Goal: Register for event/course

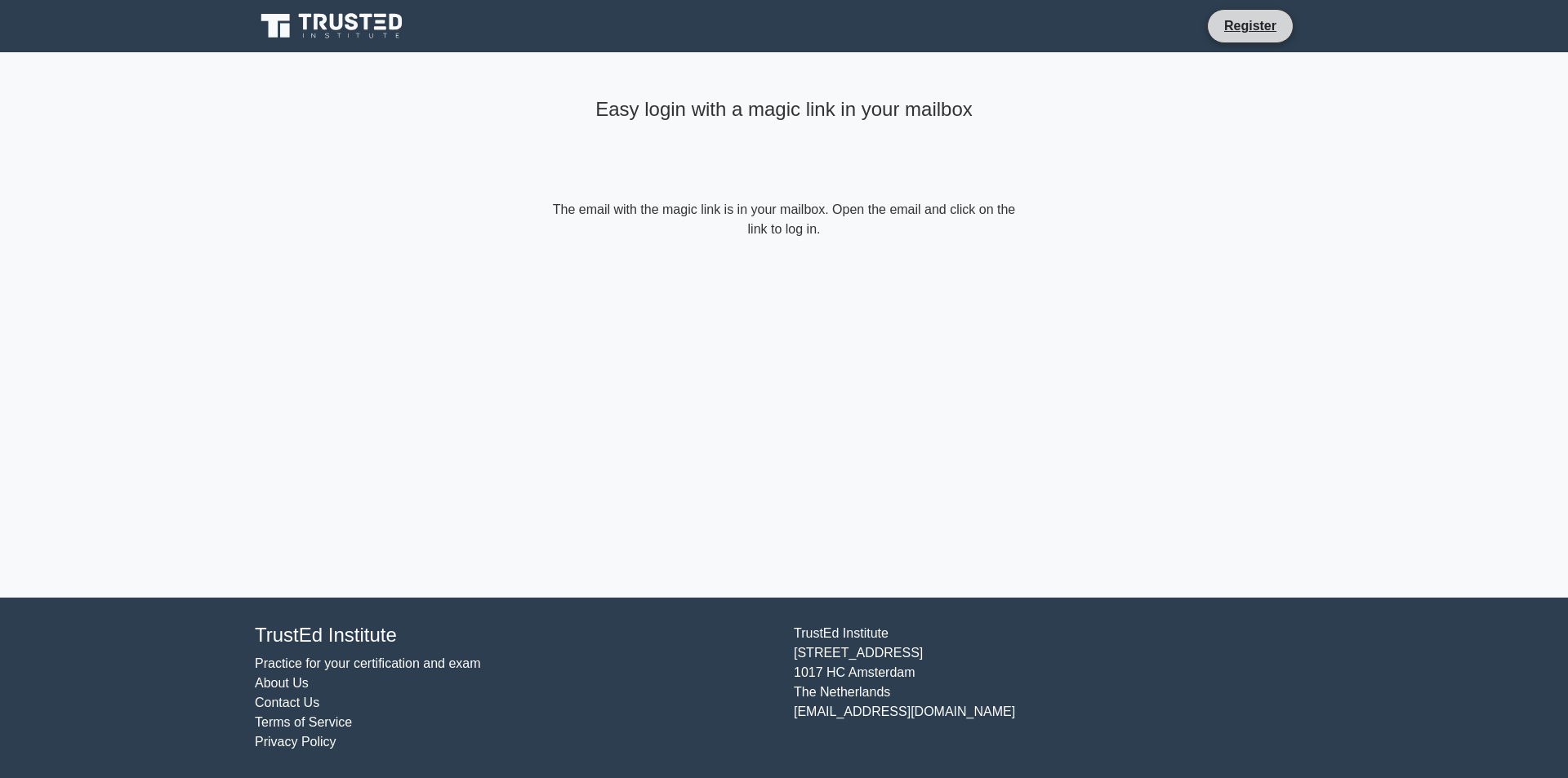
click at [1222, 15] on li "Register" at bounding box center [1250, 26] width 86 height 34
click at [1229, 21] on link "Register" at bounding box center [1250, 26] width 72 height 20
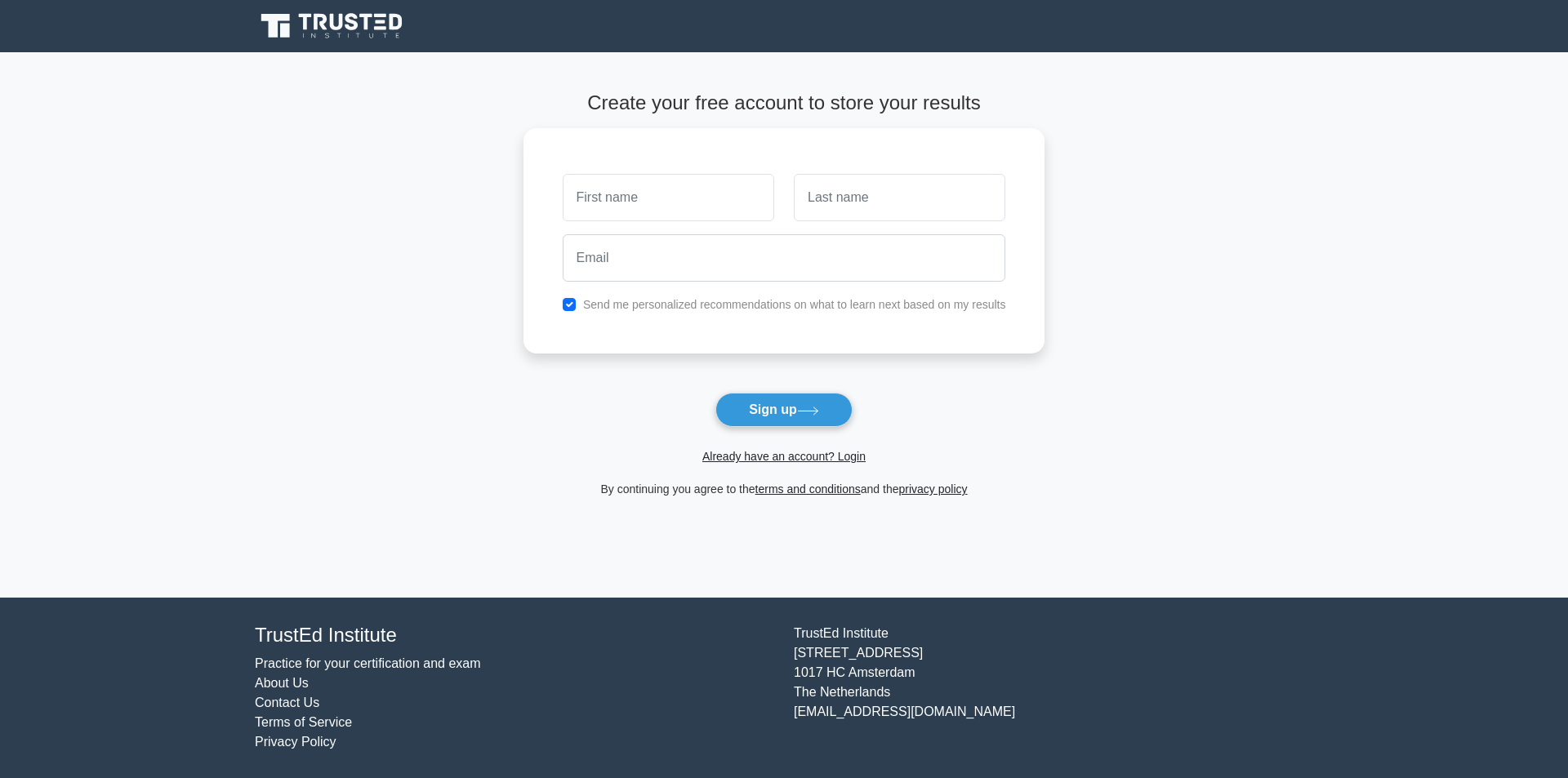
click at [389, 33] on icon at bounding box center [333, 25] width 157 height 31
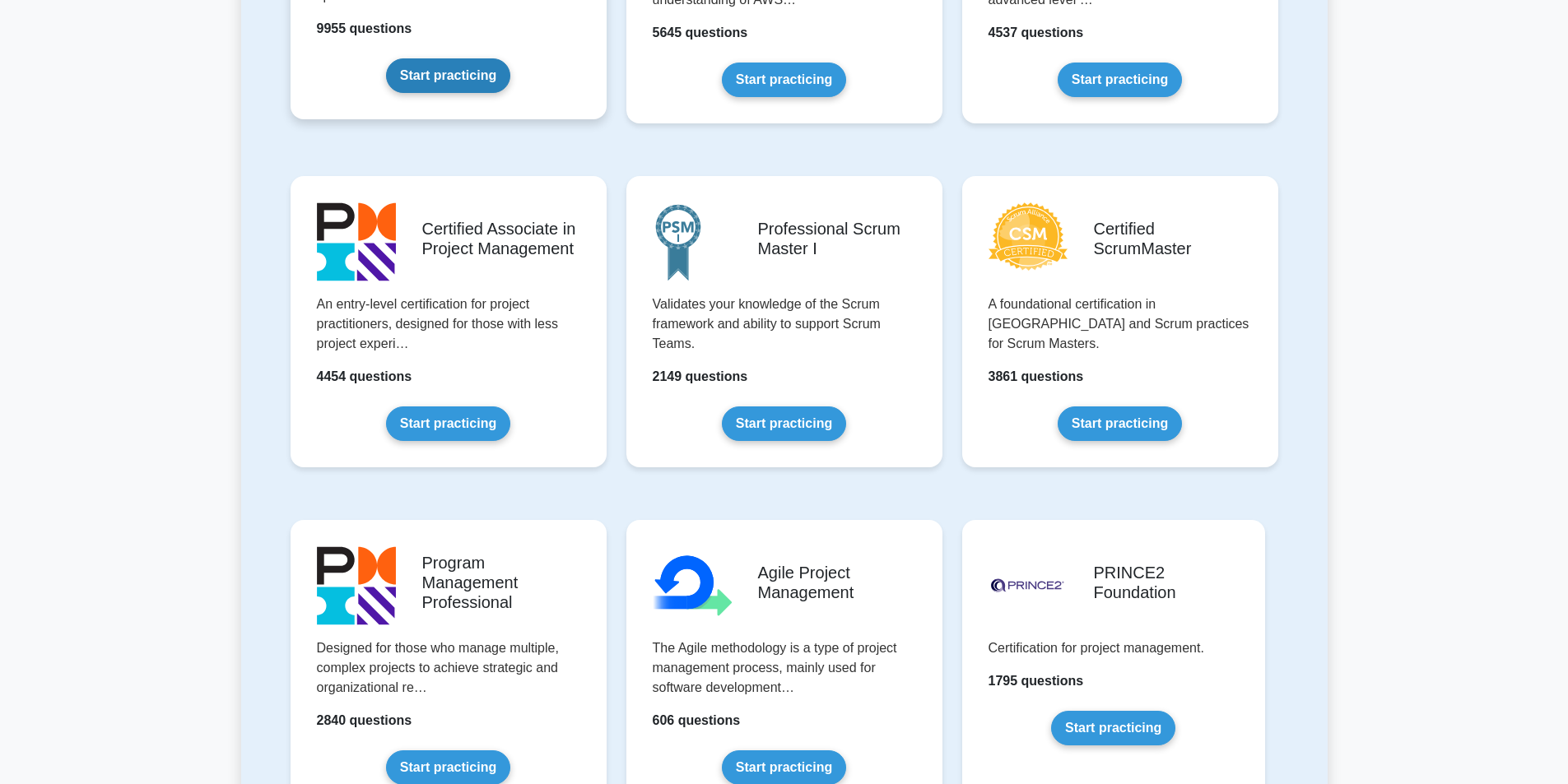
scroll to position [576, 0]
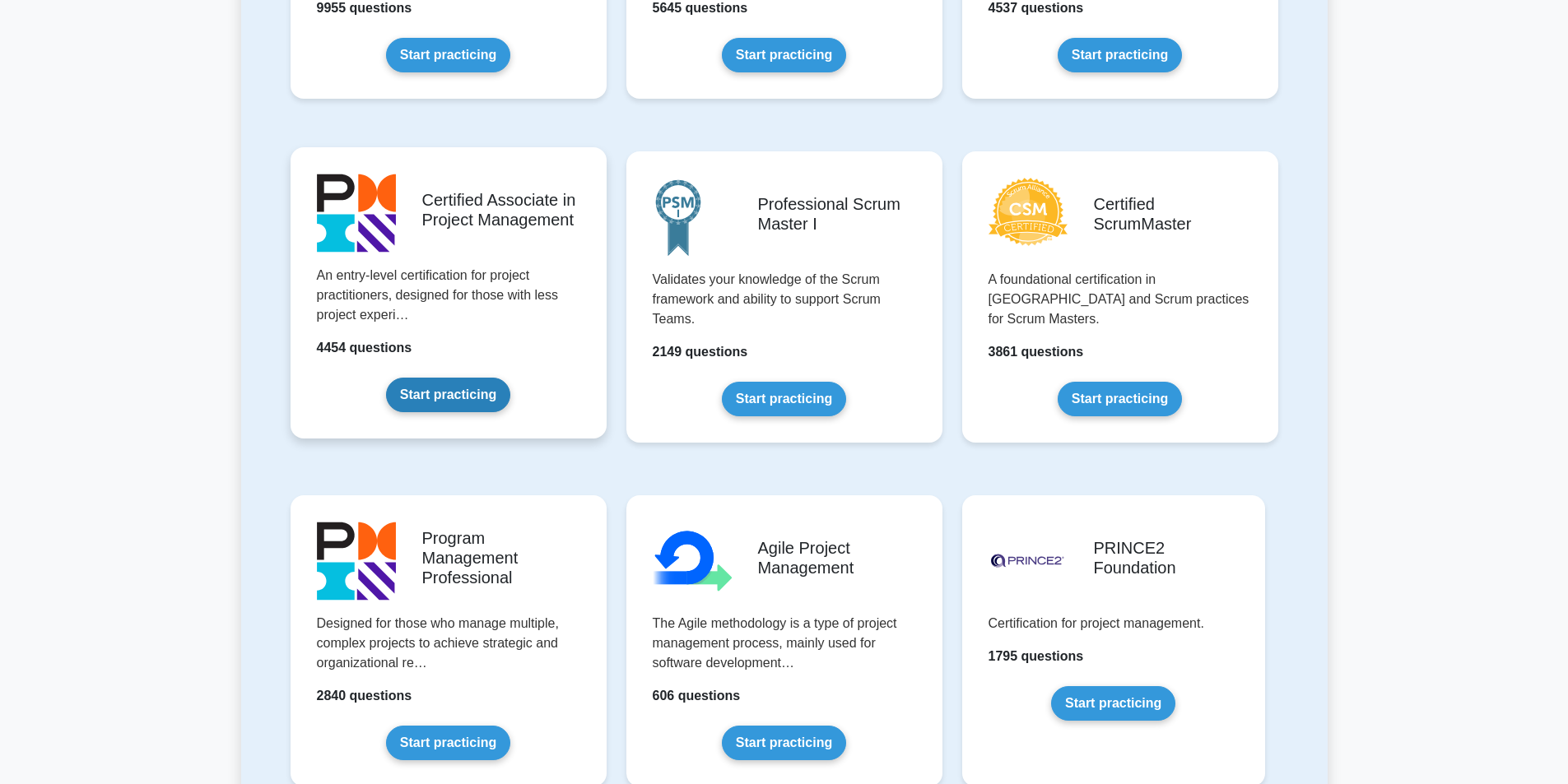
click at [451, 398] on link "Start practicing" at bounding box center [448, 394] width 125 height 35
